Goal: Find specific page/section: Find specific page/section

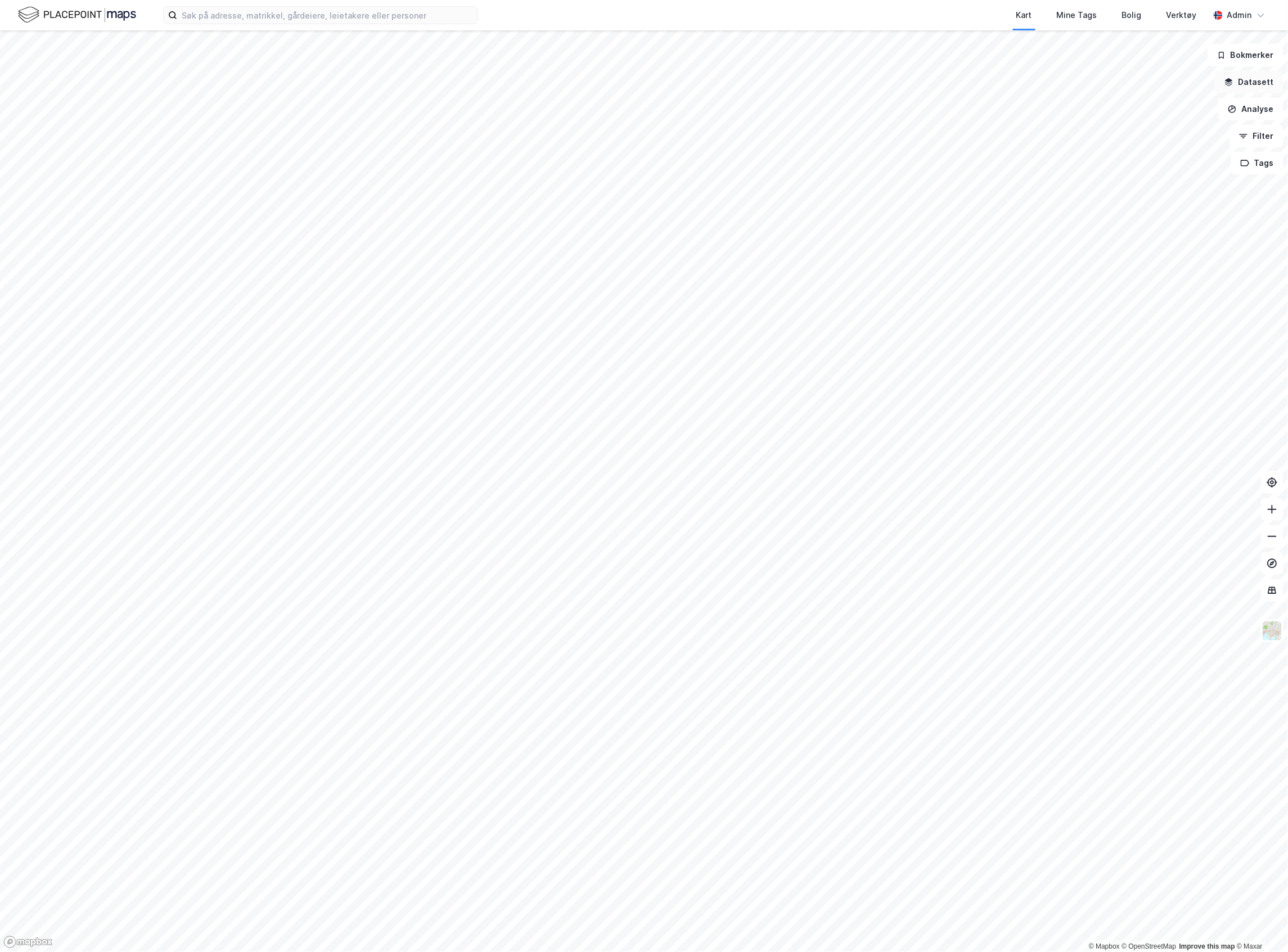
click at [1258, 83] on button "Datasett" at bounding box center [1249, 82] width 69 height 22
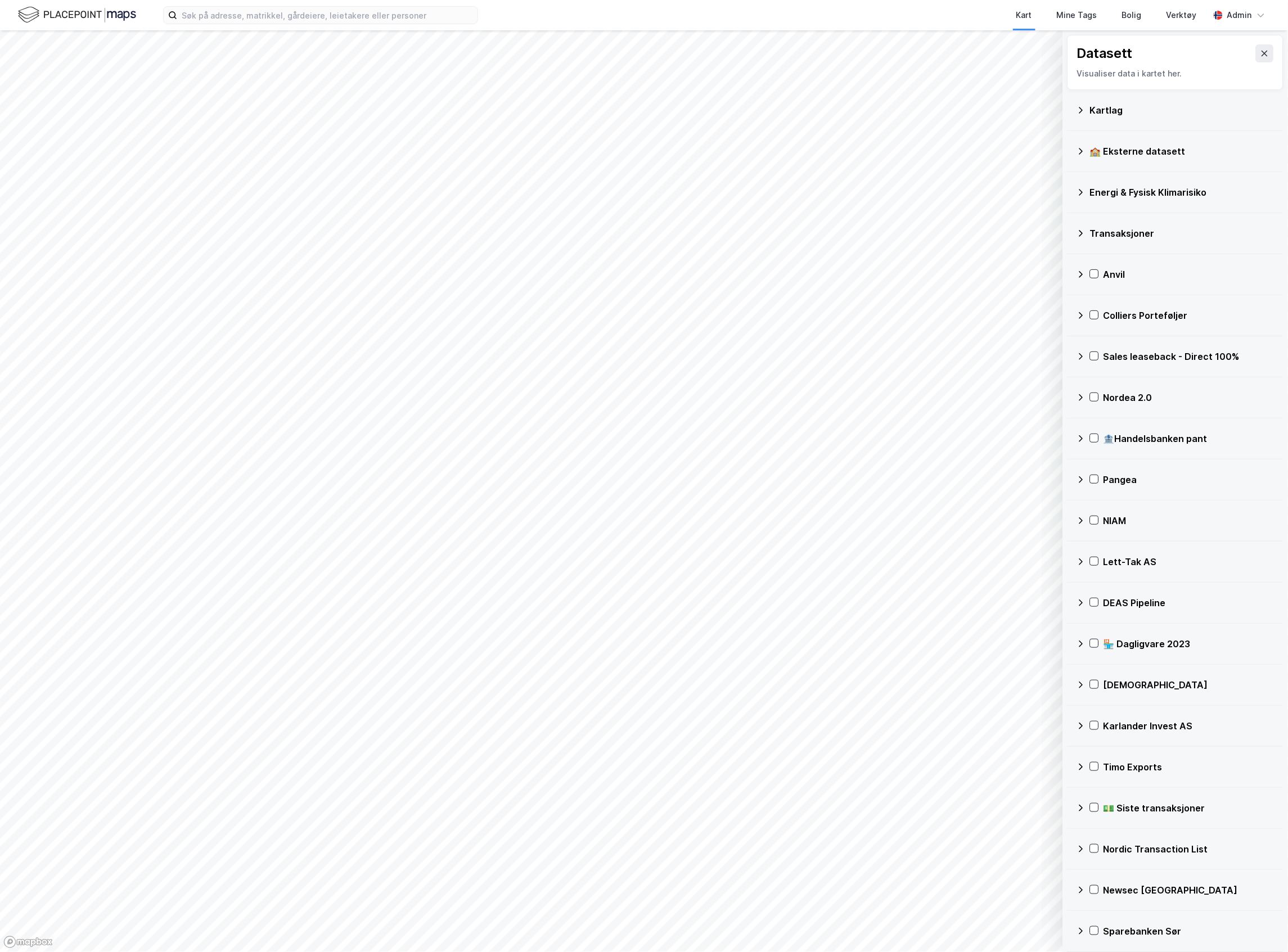
click at [1088, 113] on div "Kartlag" at bounding box center [1175, 111] width 198 height 27
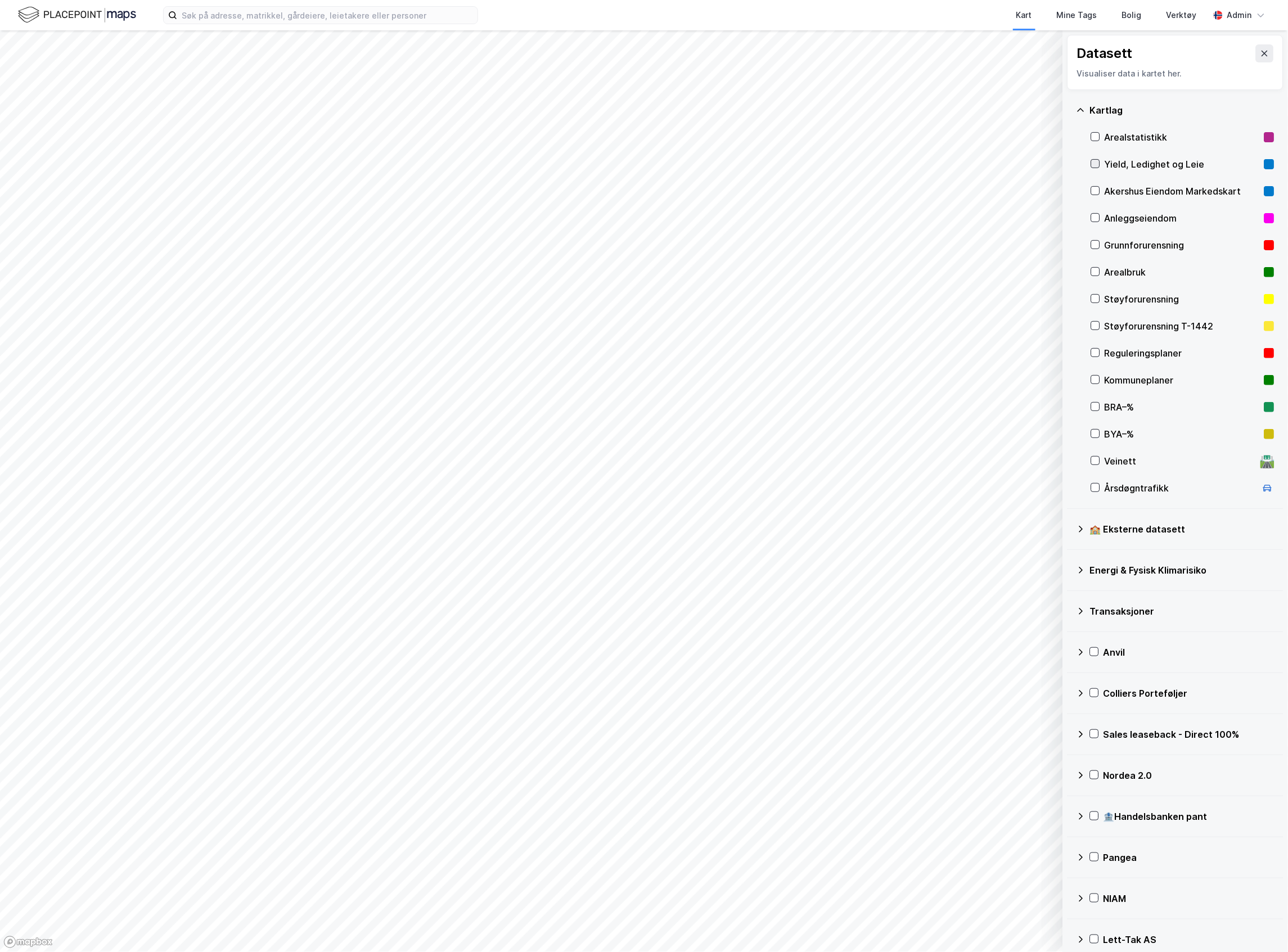
click at [1097, 162] on icon at bounding box center [1096, 164] width 8 height 8
